Goal: Transaction & Acquisition: Download file/media

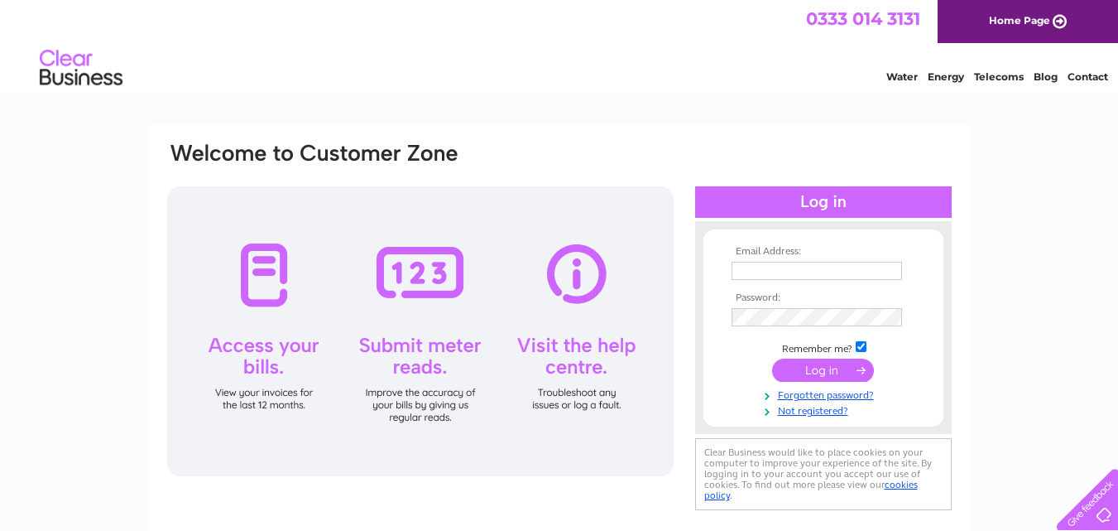
type input "cocoinvoices@gmail.com"
click at [738, 250] on th "Email Address:" at bounding box center [824, 252] width 192 height 12
click at [830, 370] on input "submit" at bounding box center [823, 369] width 102 height 23
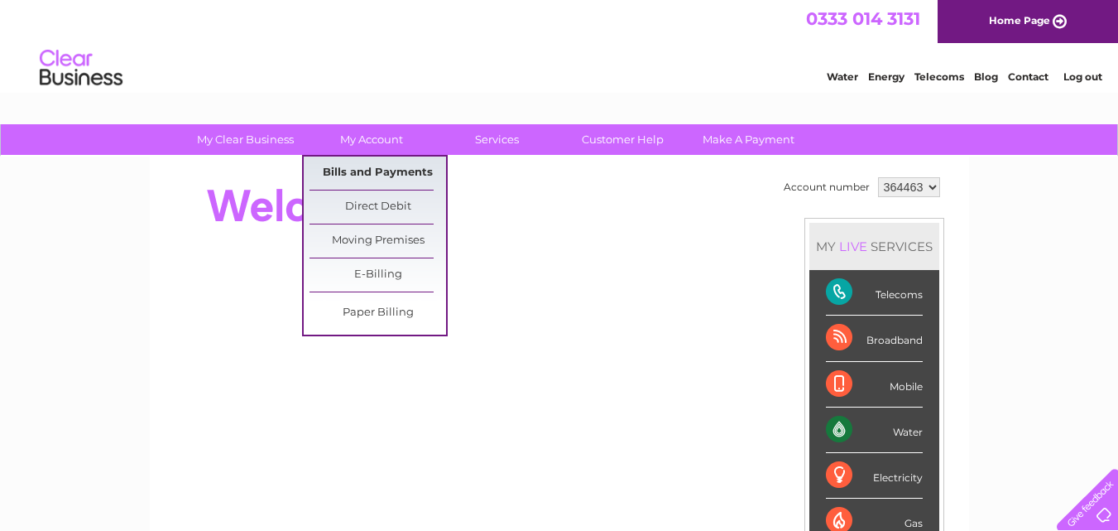
click at [367, 178] on link "Bills and Payments" at bounding box center [378, 172] width 137 height 33
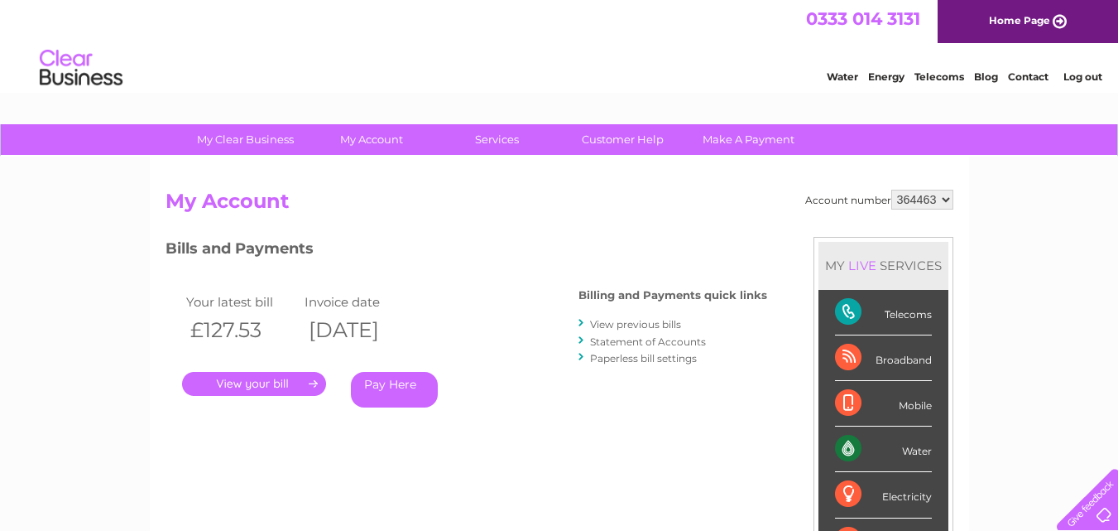
click at [642, 320] on link "View previous bills" at bounding box center [635, 324] width 91 height 12
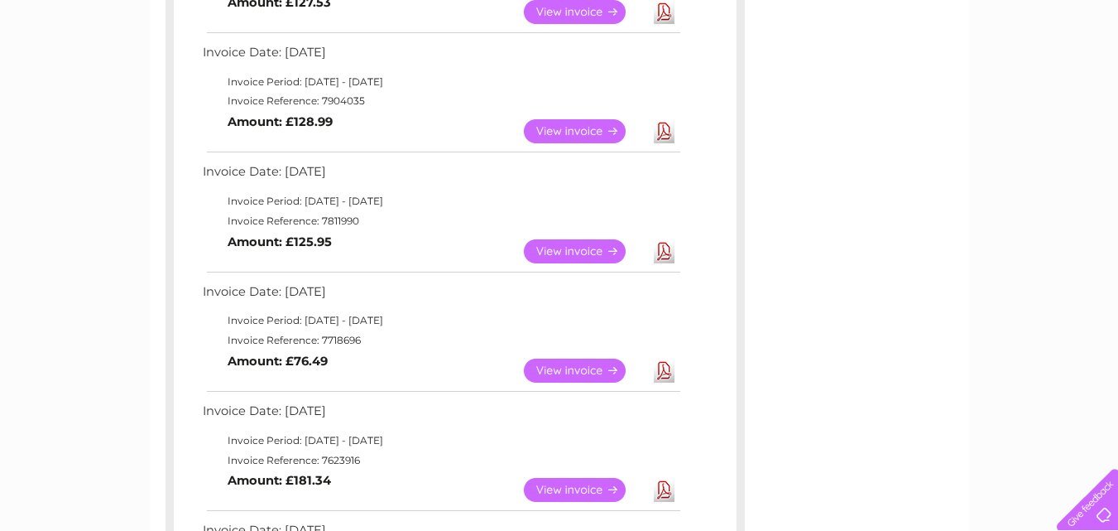
scroll to position [414, 0]
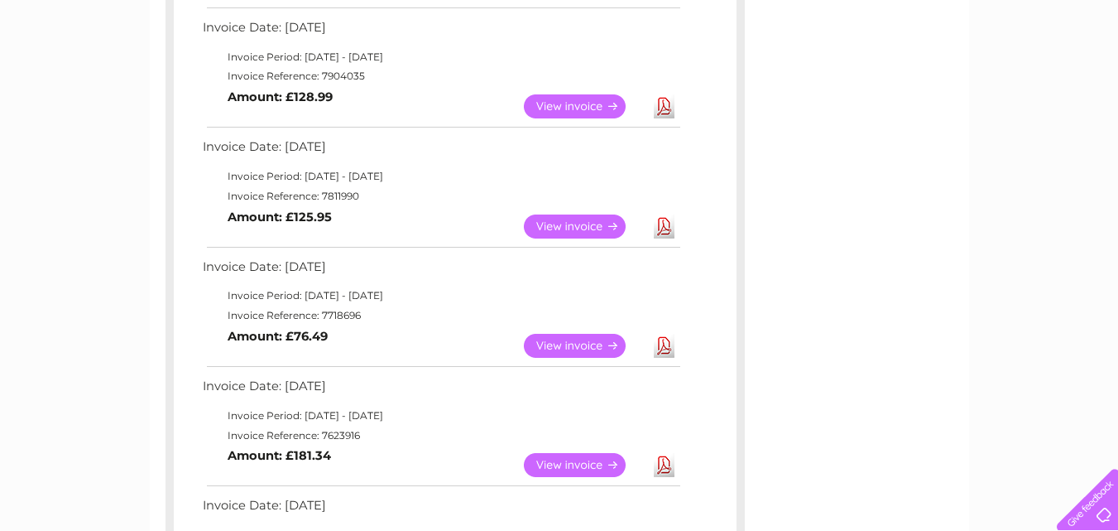
click at [664, 342] on link "Download" at bounding box center [664, 346] width 21 height 24
click at [662, 224] on link "Download" at bounding box center [664, 226] width 21 height 24
click at [669, 105] on link "Download" at bounding box center [664, 106] width 21 height 24
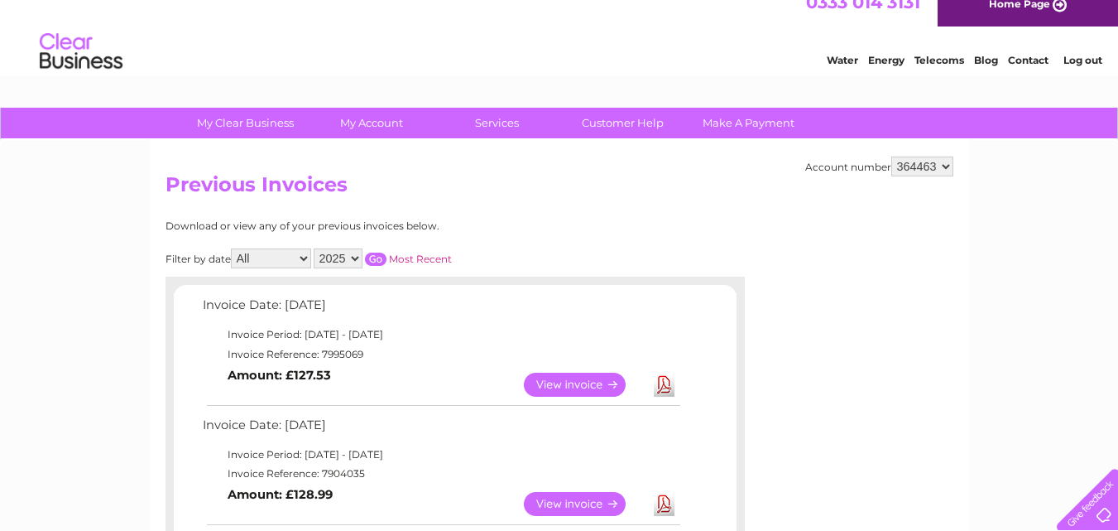
scroll to position [0, 0]
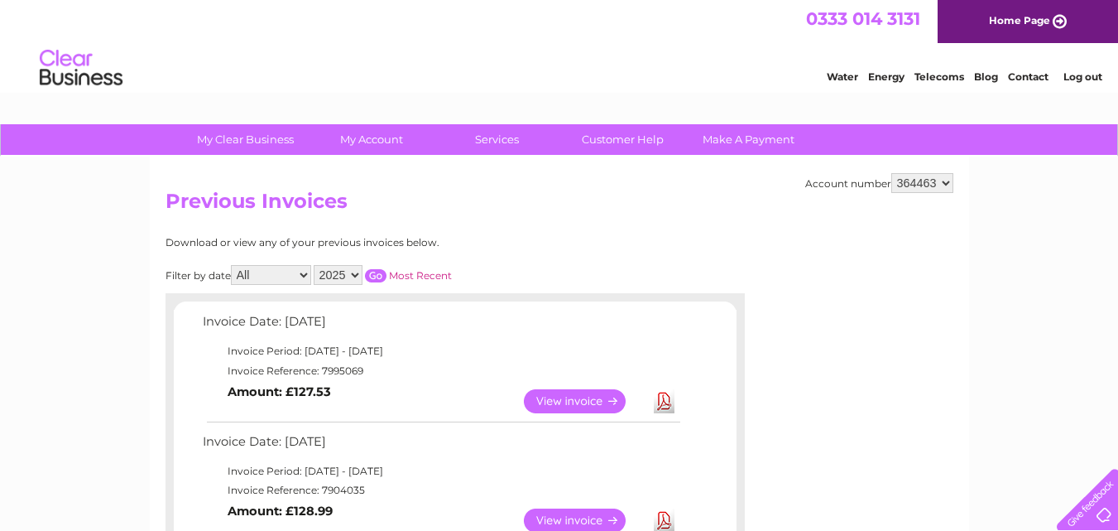
click at [948, 184] on select "364463" at bounding box center [923, 183] width 62 height 20
click at [892, 173] on select "364463" at bounding box center [923, 183] width 62 height 20
